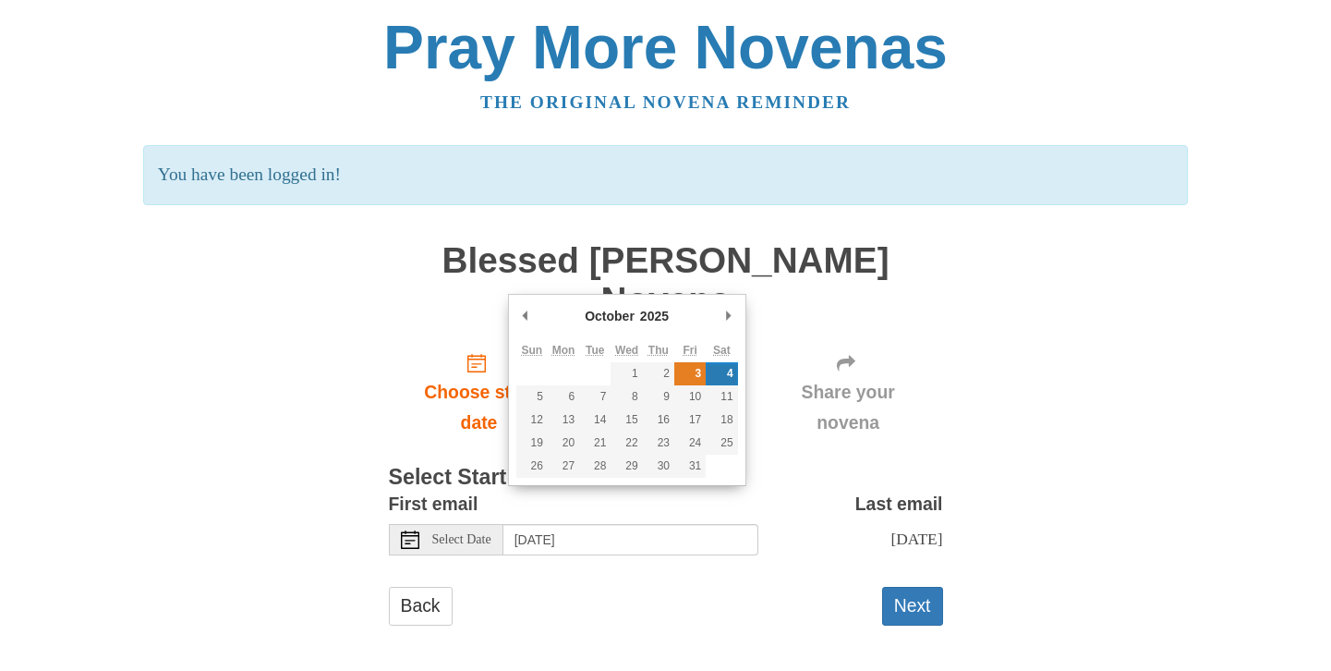
type input "[DATE]"
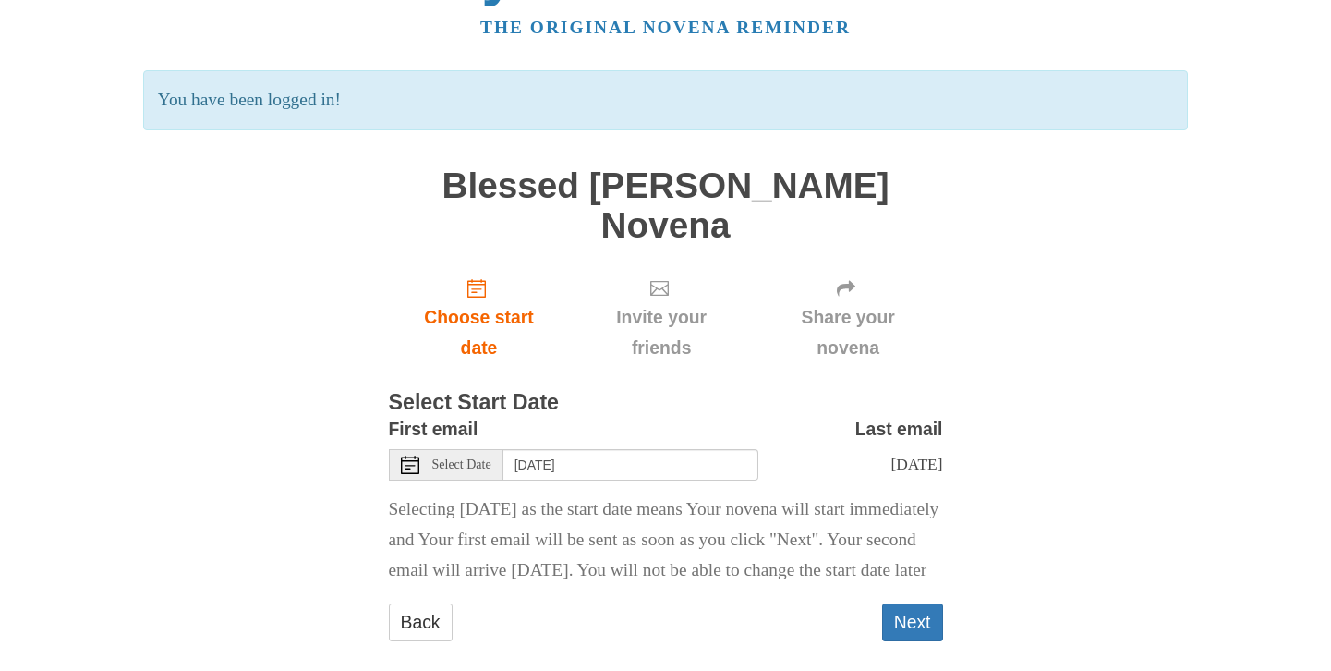
scroll to position [91, 0]
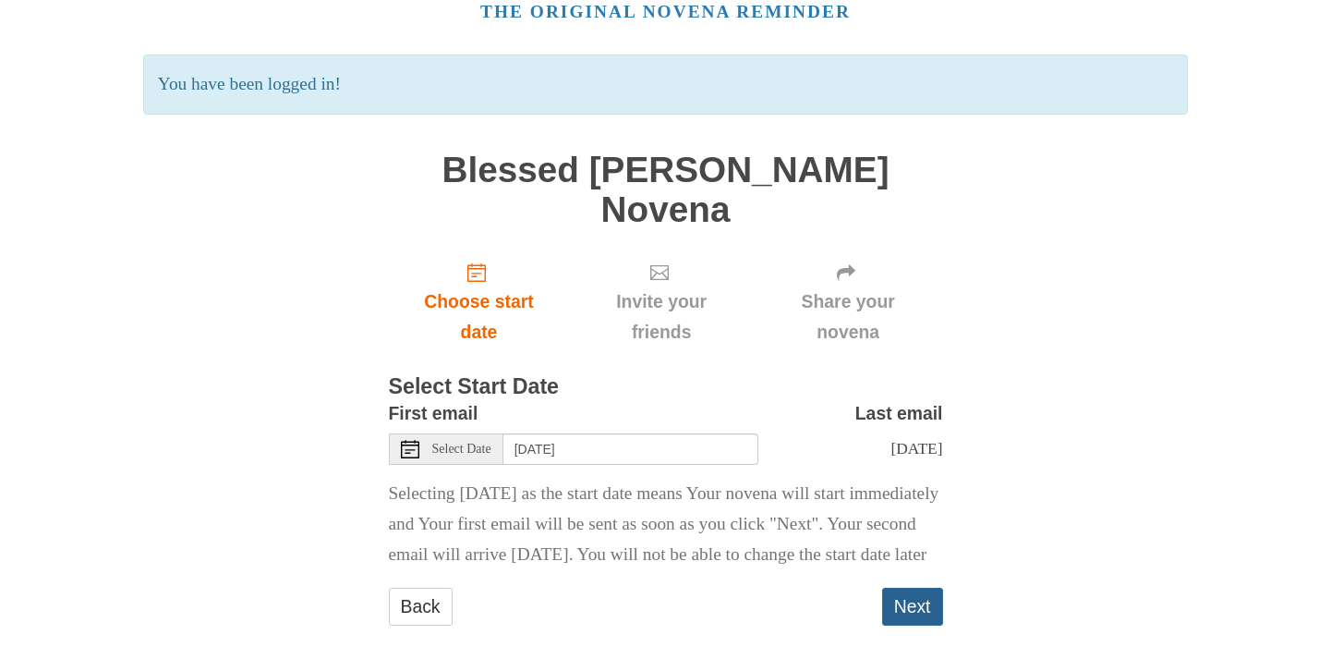
click at [919, 600] on button "Next" at bounding box center [912, 606] width 61 height 38
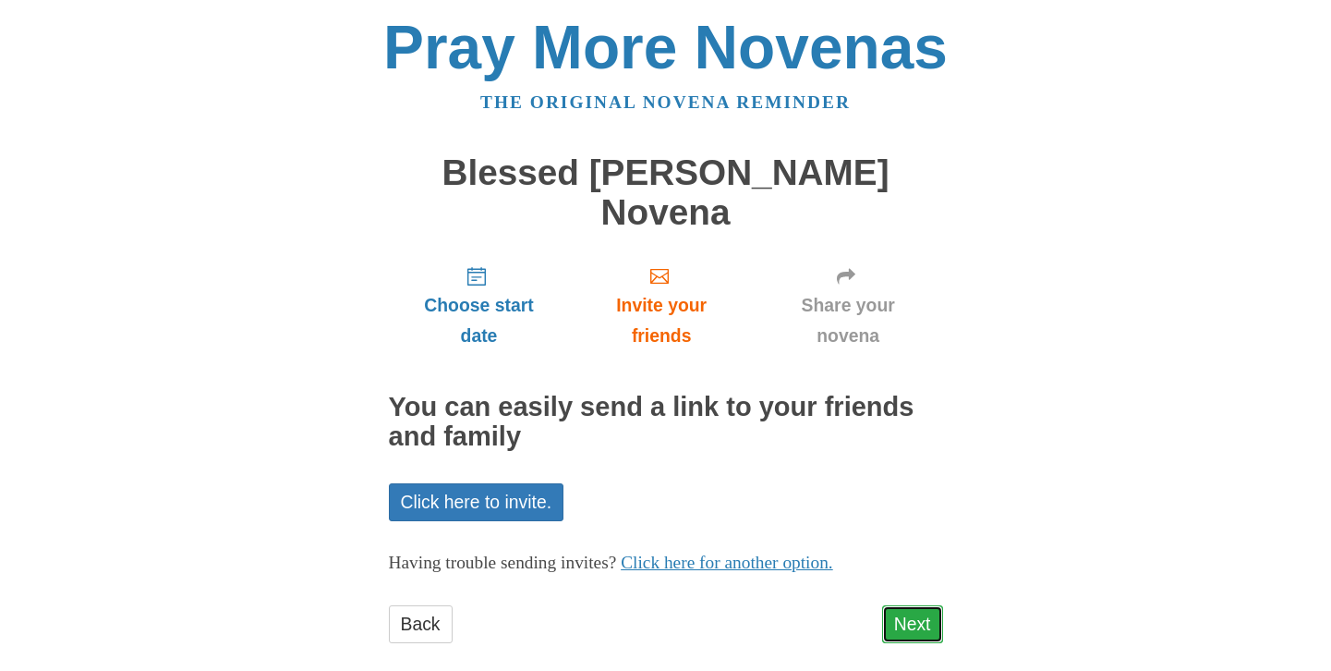
click at [914, 605] on link "Next" at bounding box center [912, 624] width 61 height 38
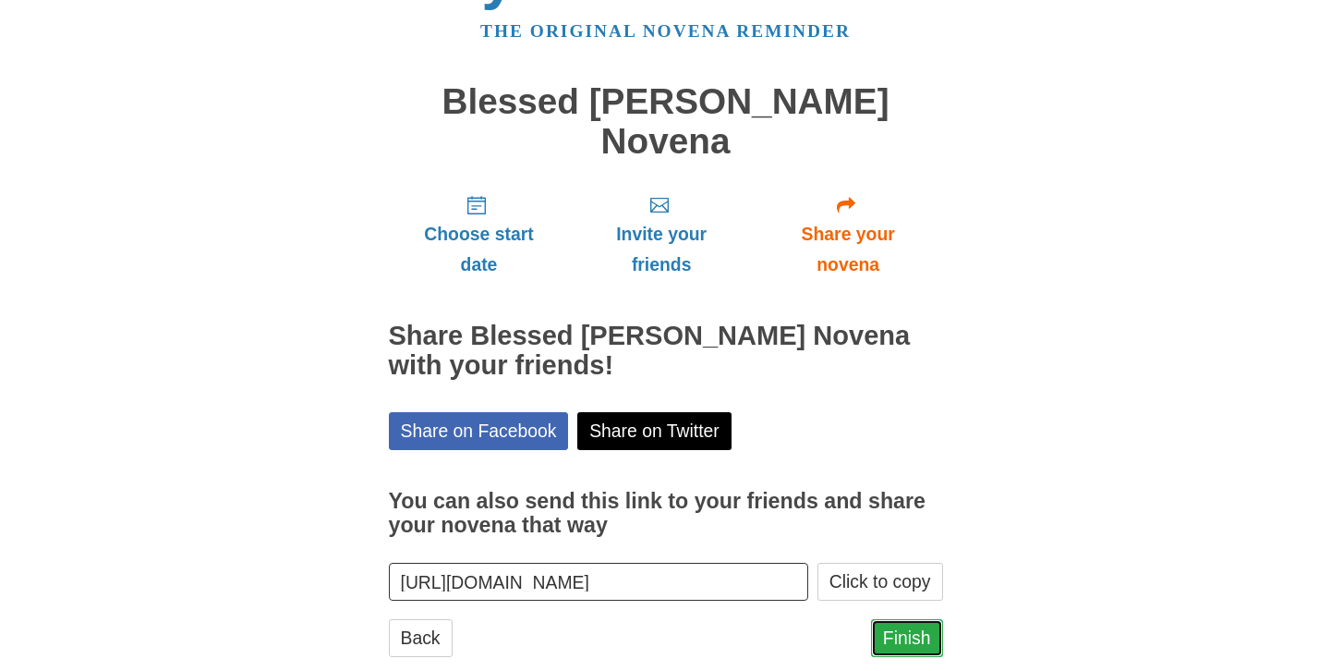
click at [920, 619] on link "Finish" at bounding box center [907, 638] width 72 height 38
